Goal: Information Seeking & Learning: Learn about a topic

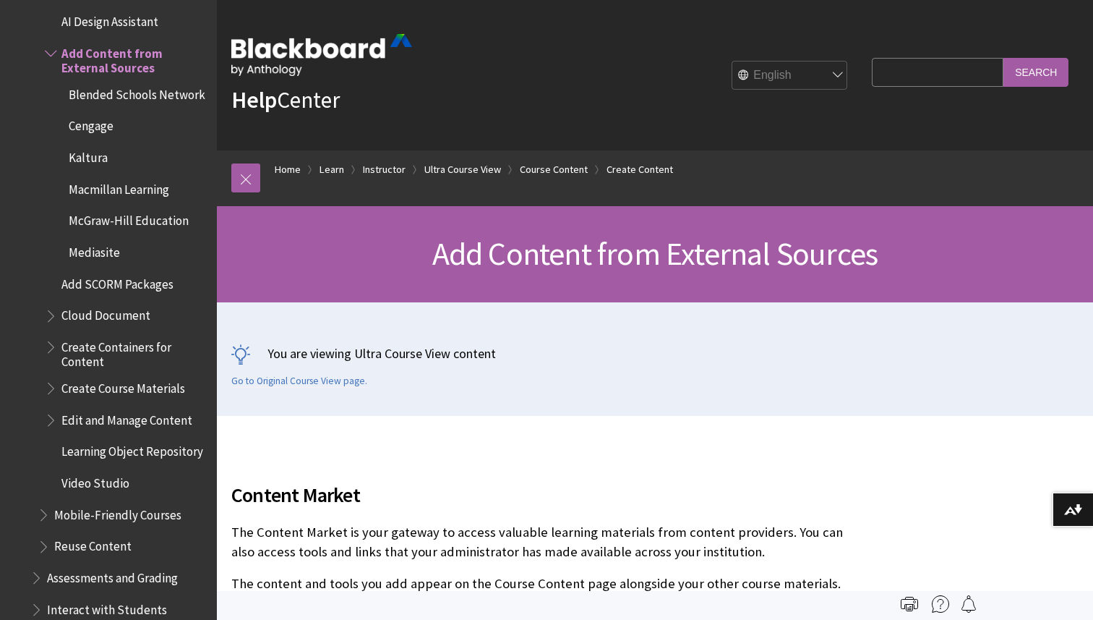
click at [933, 82] on input "Search Query" at bounding box center [938, 72] width 132 height 28
type input "dashboard"
click at [1003, 58] on input "Search" at bounding box center [1035, 72] width 65 height 28
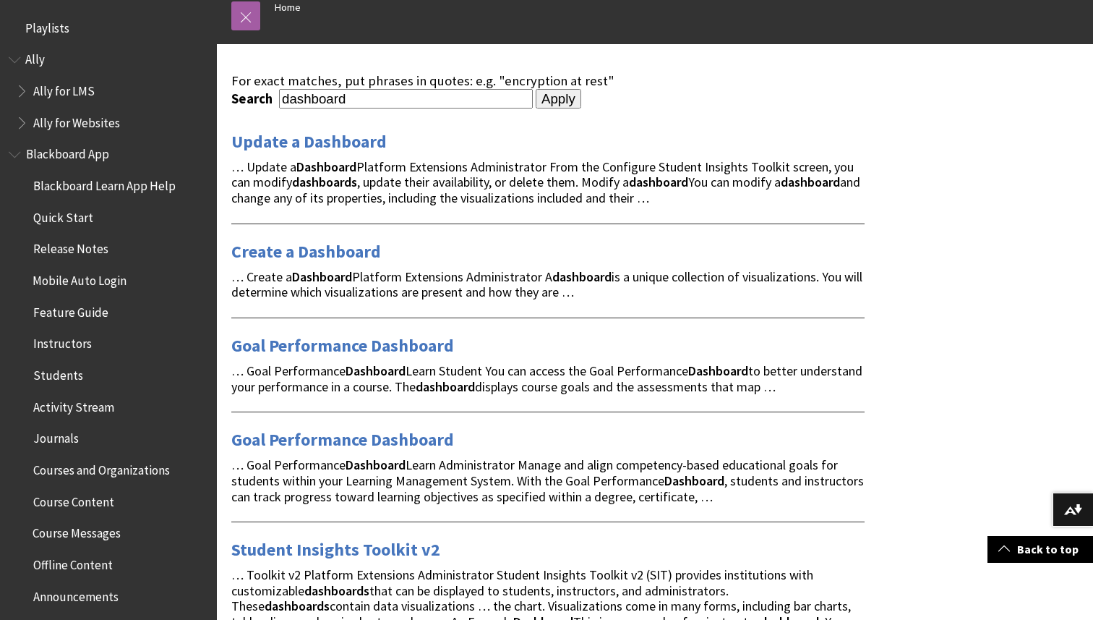
scroll to position [25, 0]
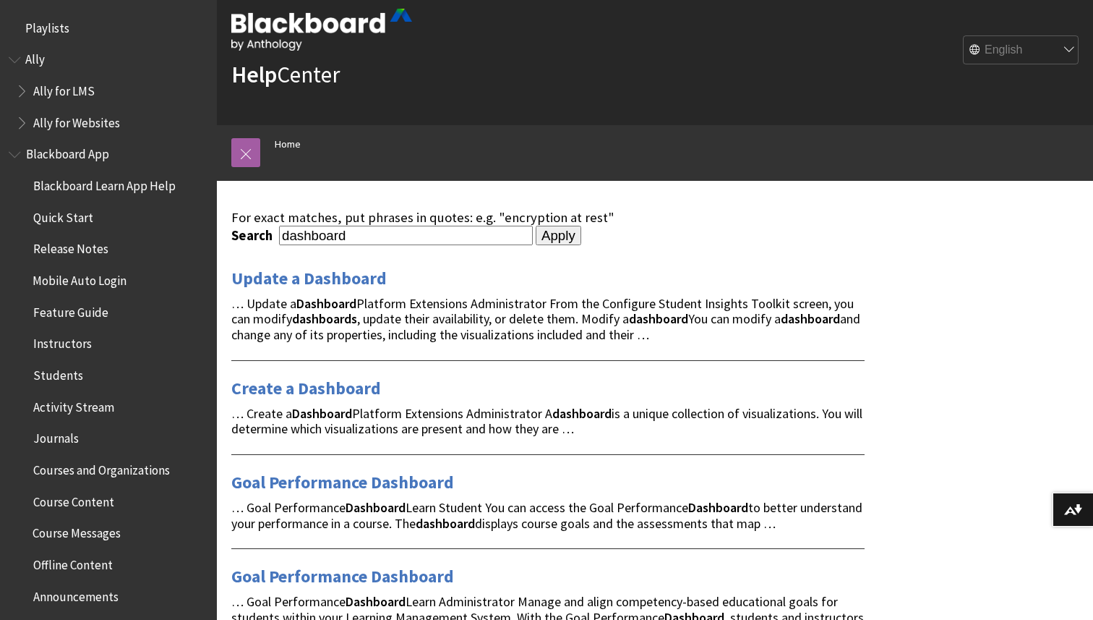
drag, startPoint x: 377, startPoint y: 227, endPoint x: 241, endPoint y: 226, distance: 136.6
click at [241, 226] on div "Search dashboard" at bounding box center [381, 236] width 301 height 20
type input "course material"
click at [536, 226] on input "Apply" at bounding box center [559, 236] width 46 height 20
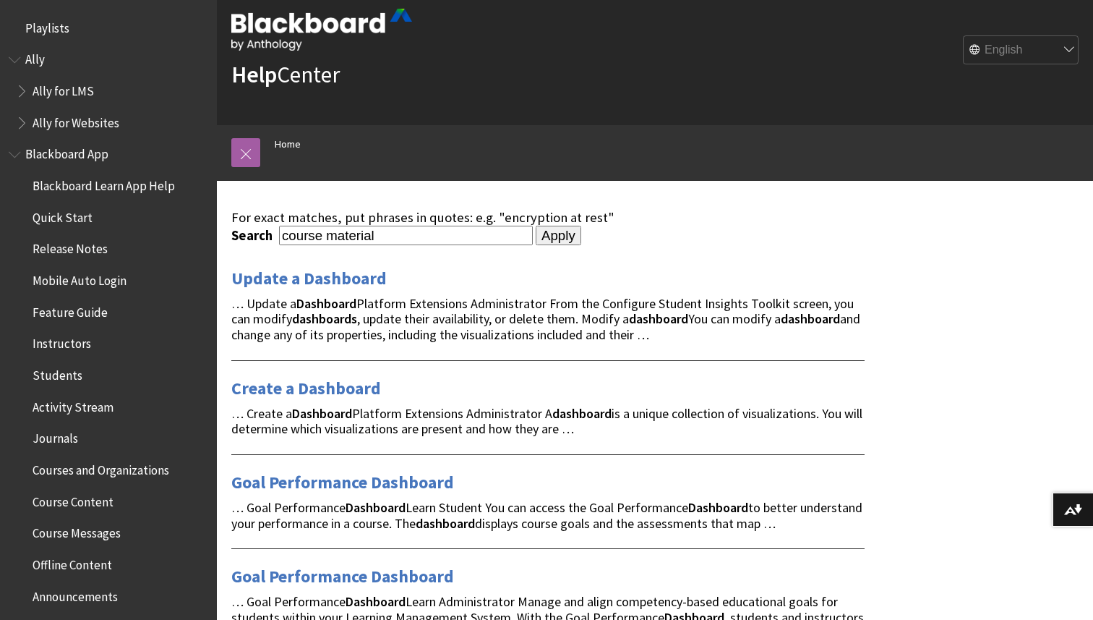
click at [536, 237] on input "Apply" at bounding box center [559, 236] width 46 height 20
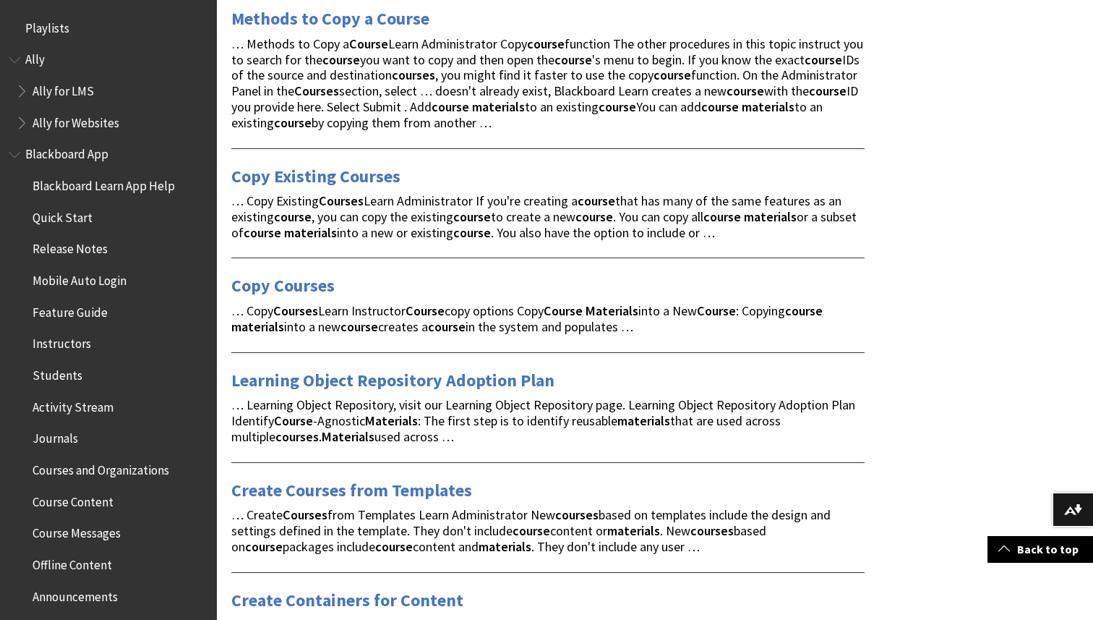
scroll to position [557, 0]
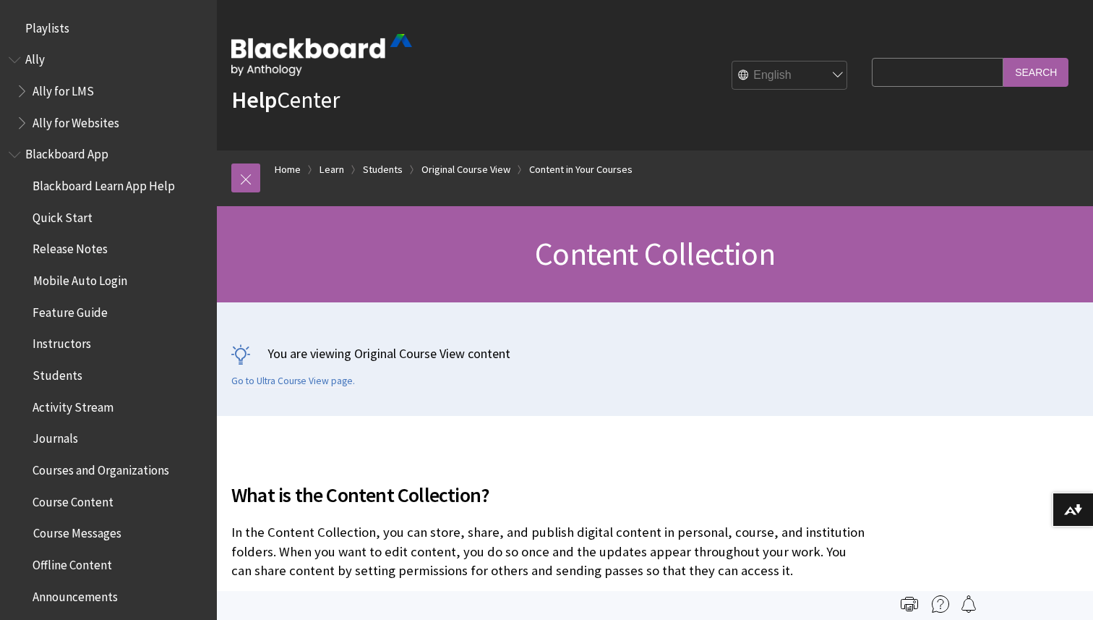
scroll to position [1929, 0]
